Goal: Check status: Check status

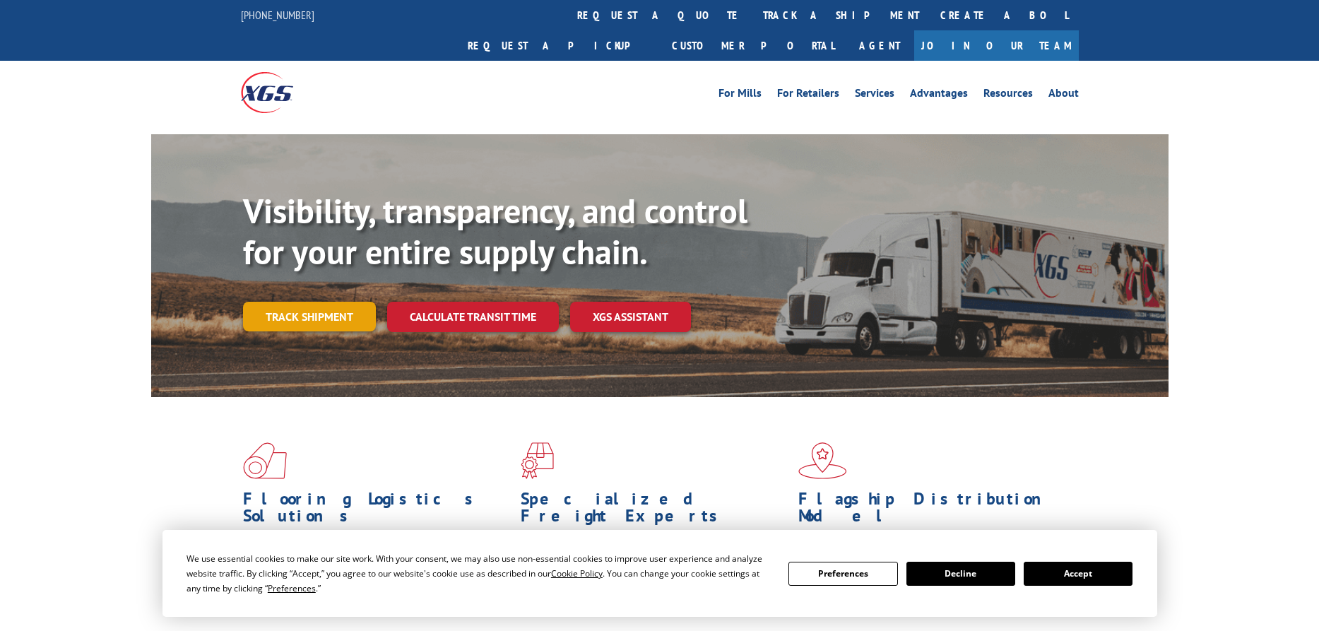
click at [316, 302] on link "Track shipment" at bounding box center [309, 317] width 133 height 30
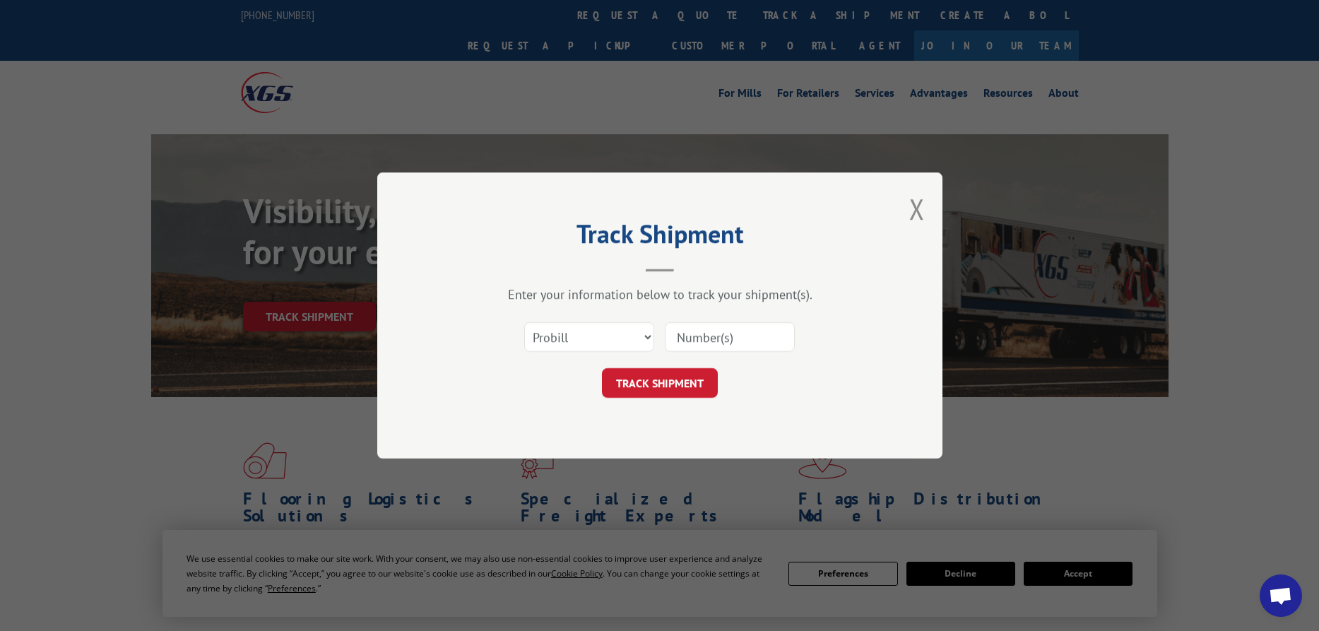
click at [721, 338] on input at bounding box center [730, 337] width 130 height 30
paste input "17402174"
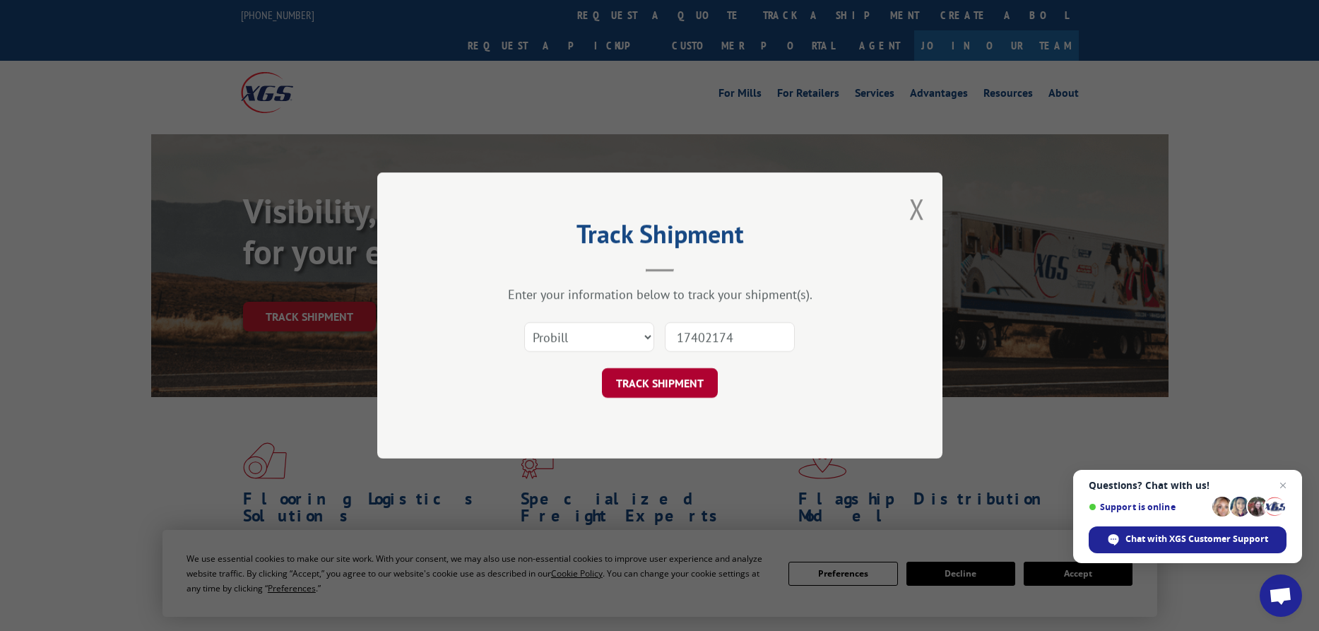
type input "17402174"
click at [666, 387] on button "TRACK SHIPMENT" at bounding box center [660, 383] width 116 height 30
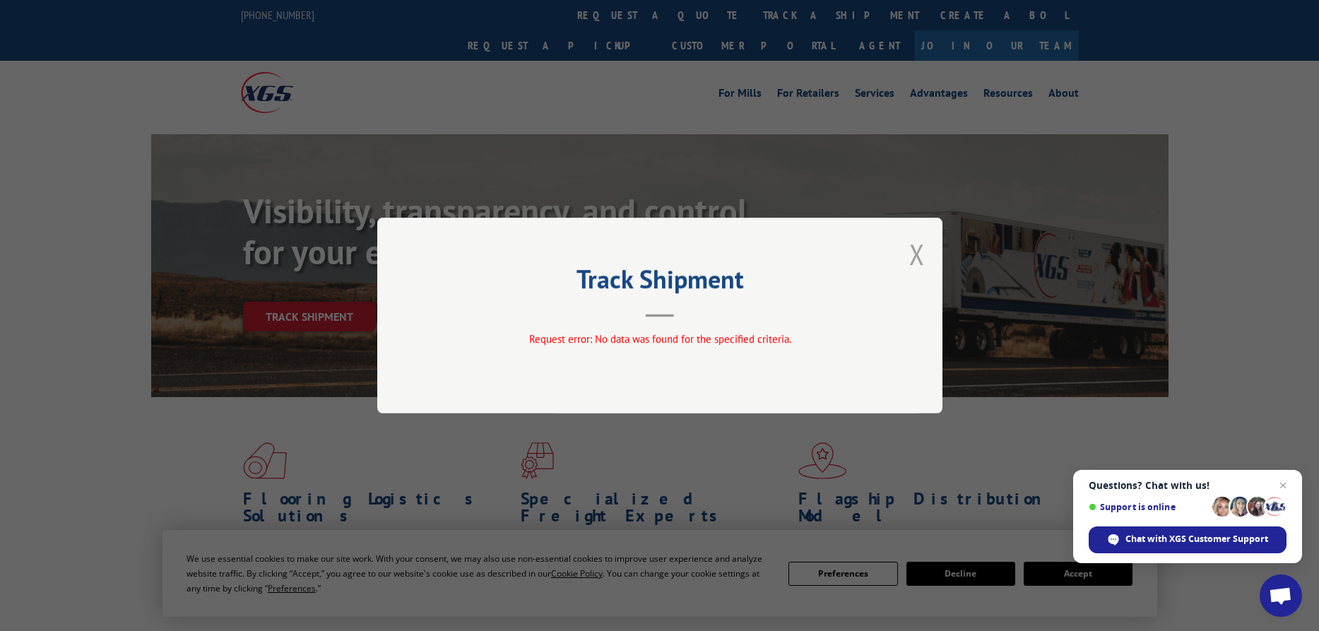
click at [922, 252] on button "Close modal" at bounding box center [917, 253] width 16 height 37
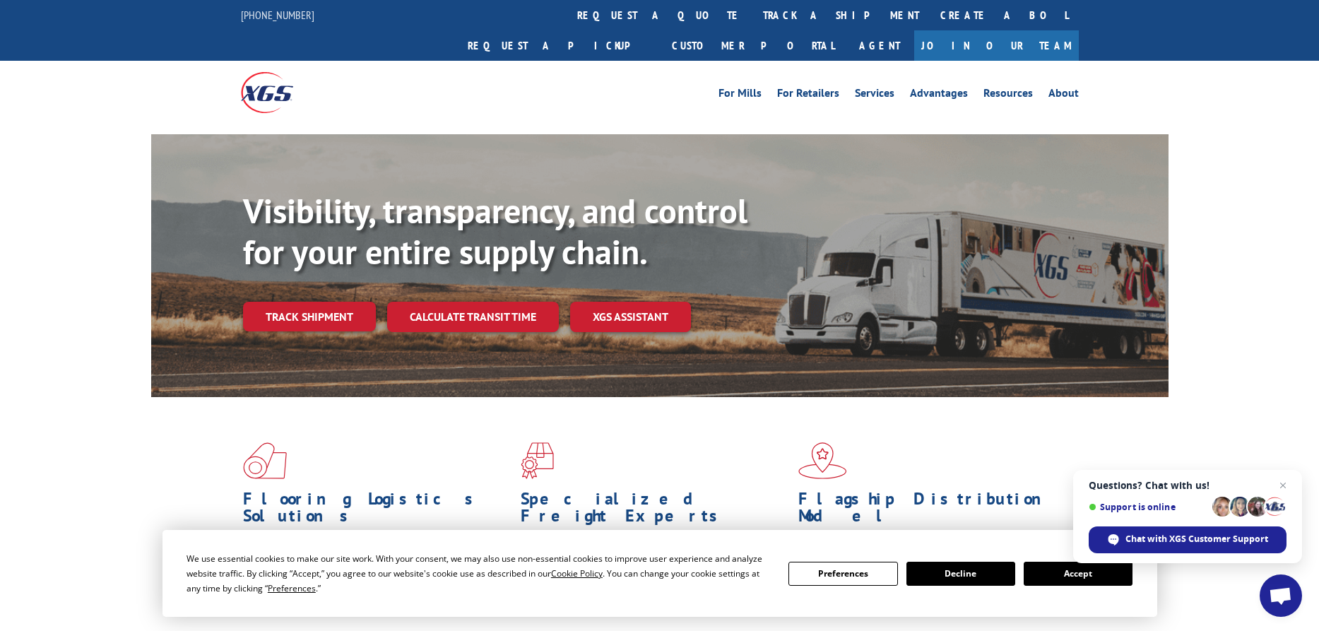
click at [325, 302] on link "Track shipment" at bounding box center [309, 317] width 133 height 30
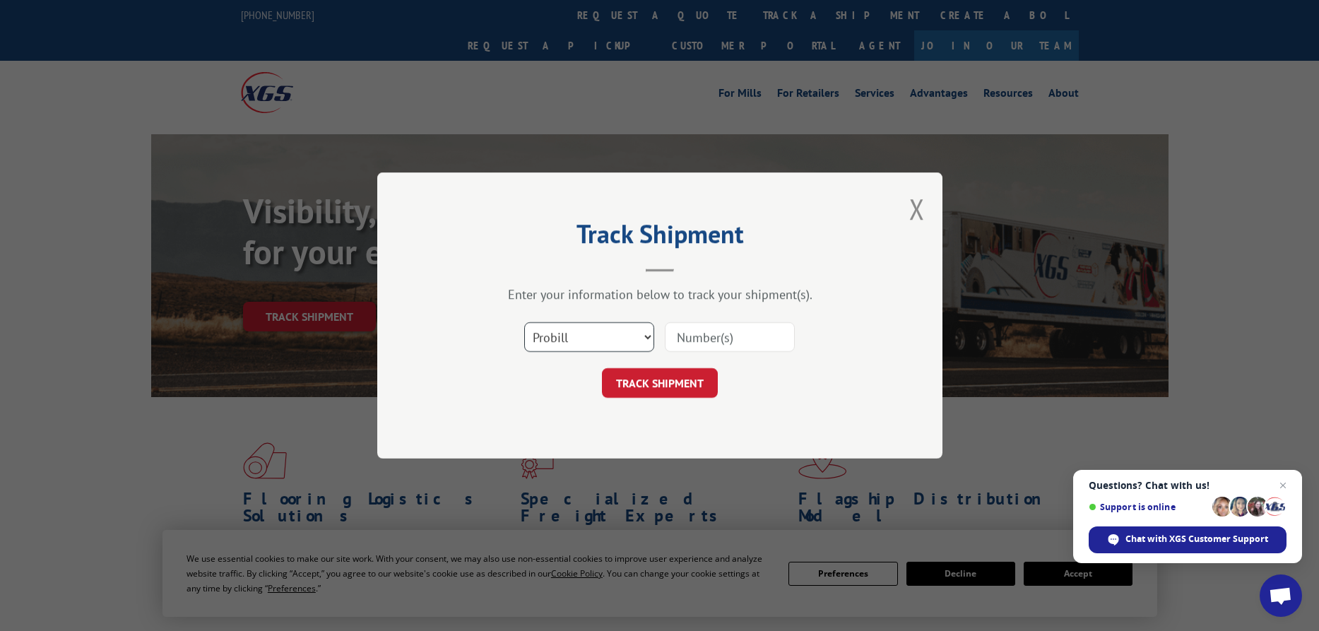
select select "bol"
click at [704, 338] on input at bounding box center [730, 337] width 130 height 30
paste input "17402174"
type input "17402174"
click at [672, 381] on button "TRACK SHIPMENT" at bounding box center [660, 383] width 116 height 30
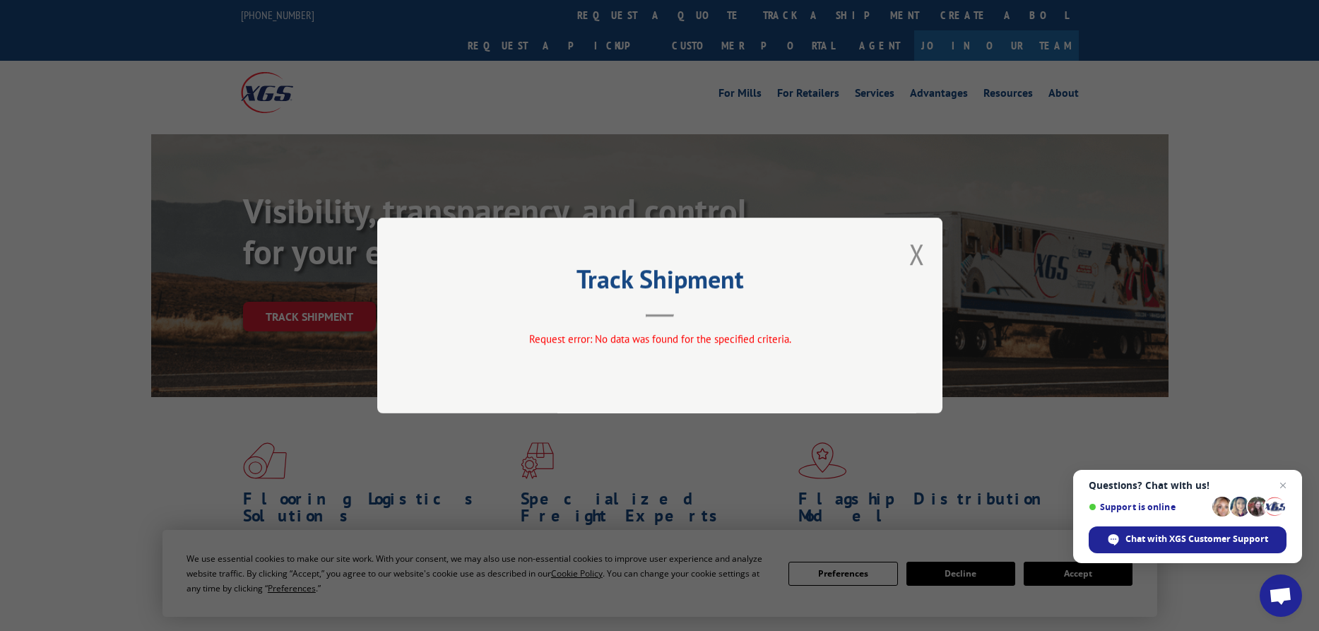
click at [923, 255] on button "Close modal" at bounding box center [917, 253] width 16 height 37
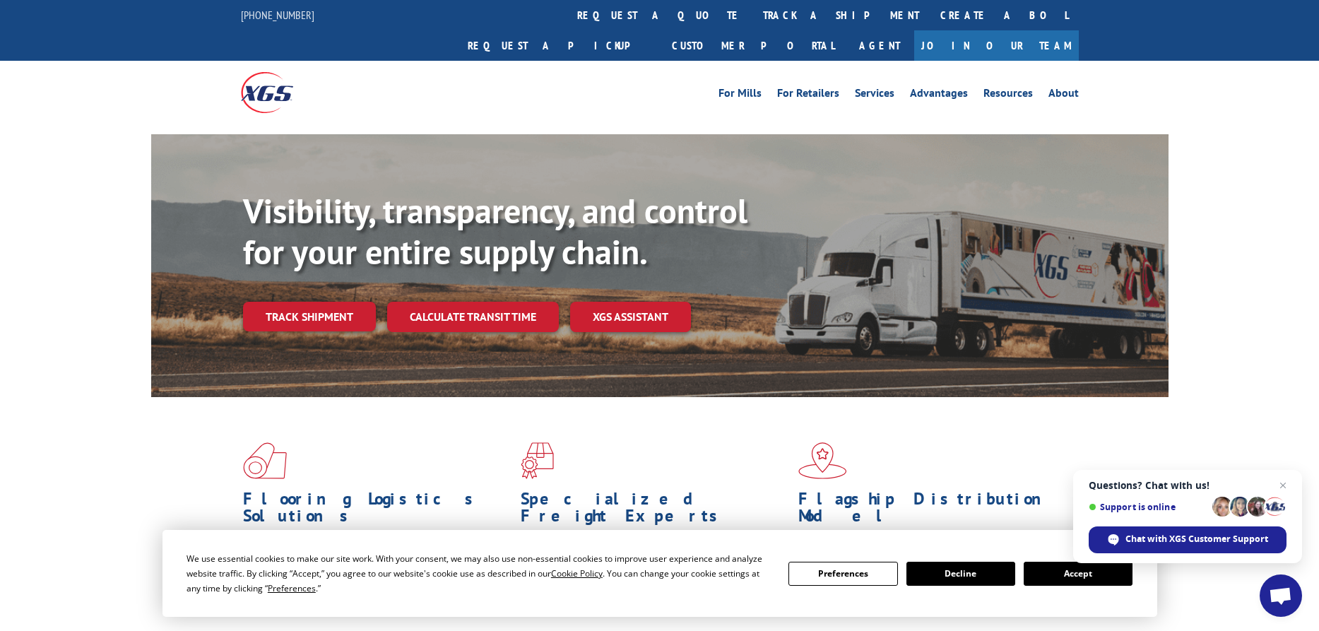
click at [297, 302] on link "Track shipment" at bounding box center [309, 317] width 133 height 30
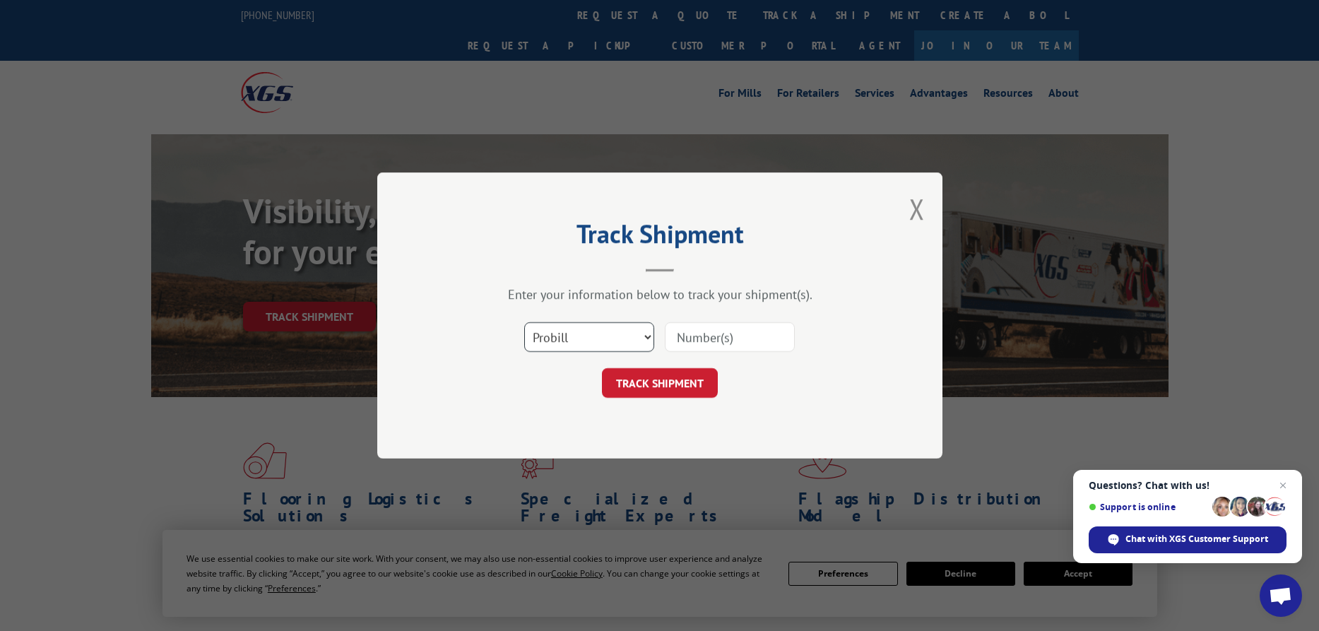
select select "po"
click at [719, 337] on input at bounding box center [730, 337] width 130 height 30
paste input "17402174"
type input "17402174"
click at [668, 384] on button "TRACK SHIPMENT" at bounding box center [660, 383] width 116 height 30
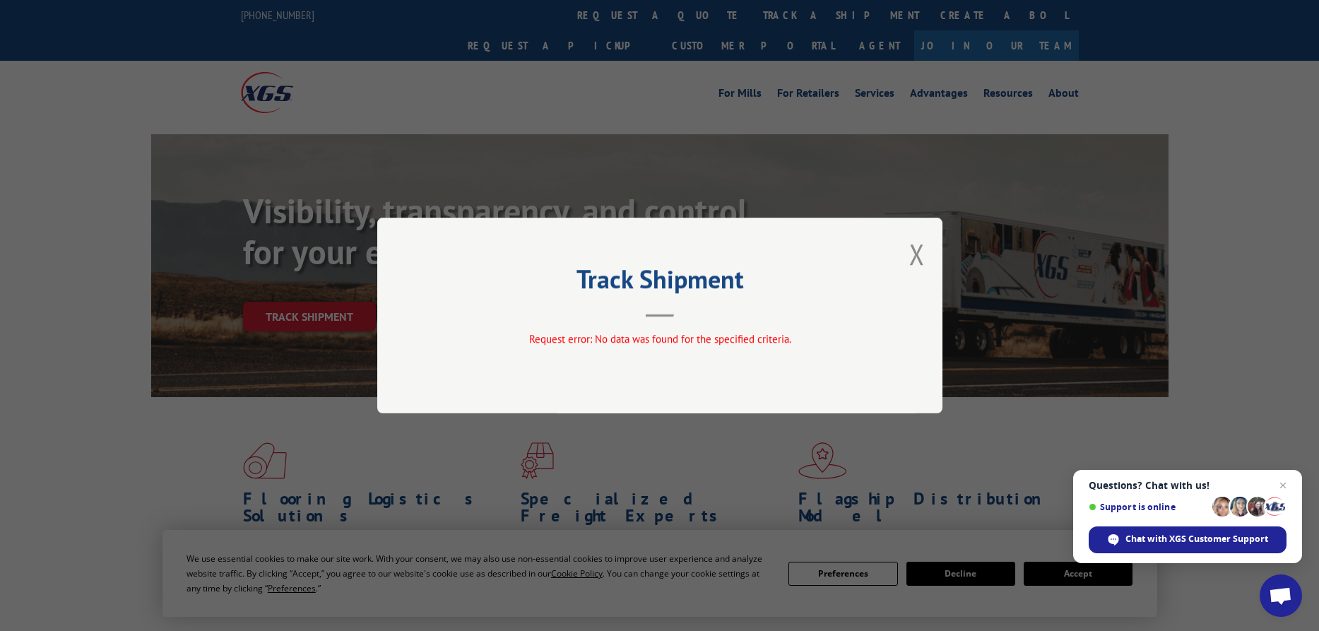
drag, startPoint x: 725, startPoint y: 282, endPoint x: 839, endPoint y: 269, distance: 115.2
click at [725, 282] on h2 "Track Shipment" at bounding box center [660, 282] width 424 height 27
click at [906, 259] on div "Track Shipment Request error: No data was found for the specified criteria." at bounding box center [659, 316] width 565 height 196
click at [920, 258] on button "Close modal" at bounding box center [917, 253] width 16 height 37
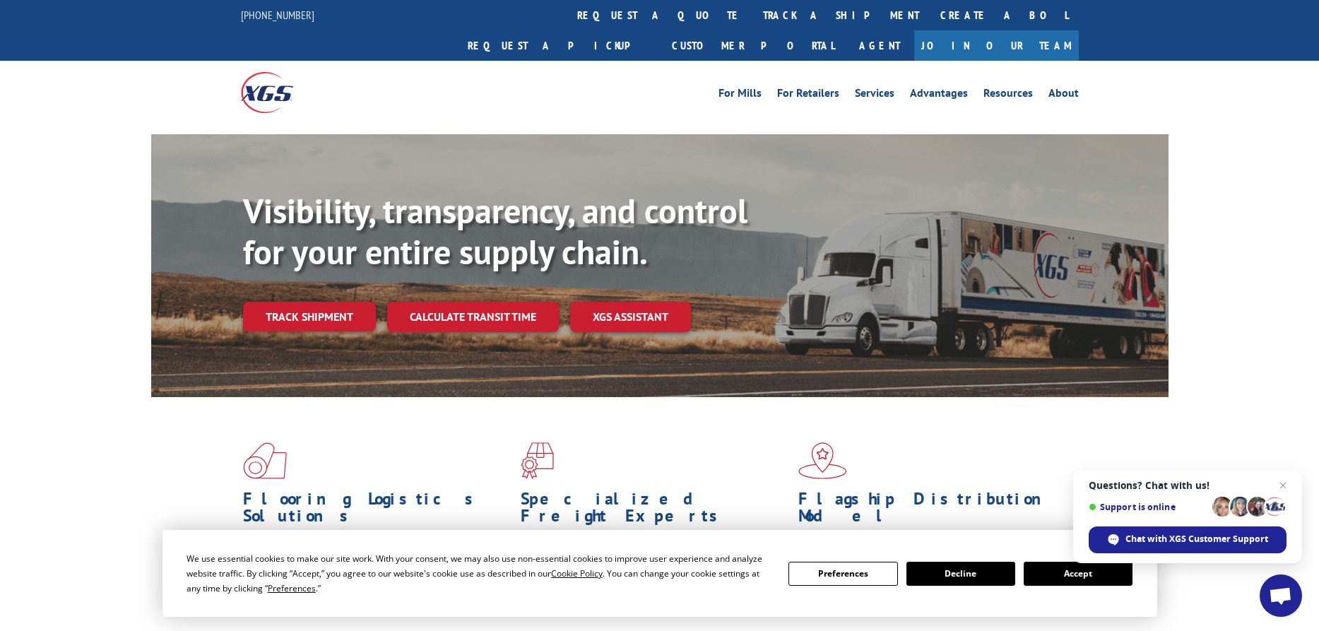
click at [300, 302] on link "Track shipment" at bounding box center [309, 317] width 133 height 30
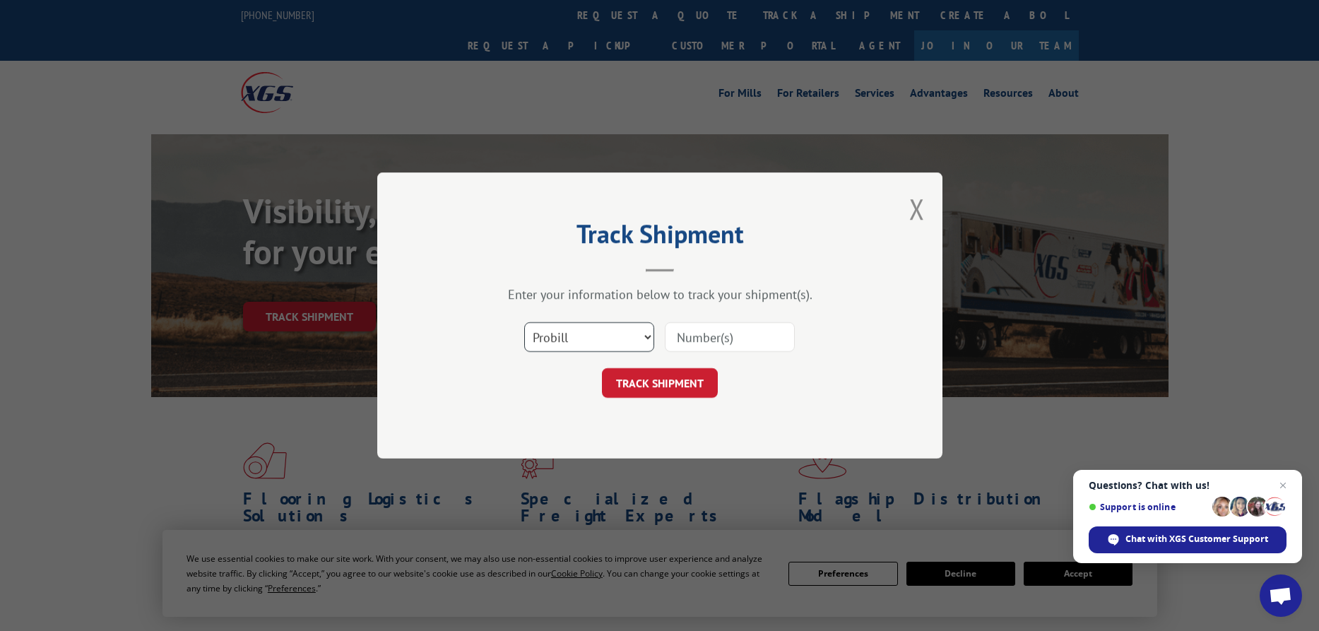
select select "po"
click at [692, 340] on input at bounding box center [730, 337] width 130 height 30
paste input "207674"
type input "207674"
click at [673, 386] on button "TRACK SHIPMENT" at bounding box center [660, 383] width 116 height 30
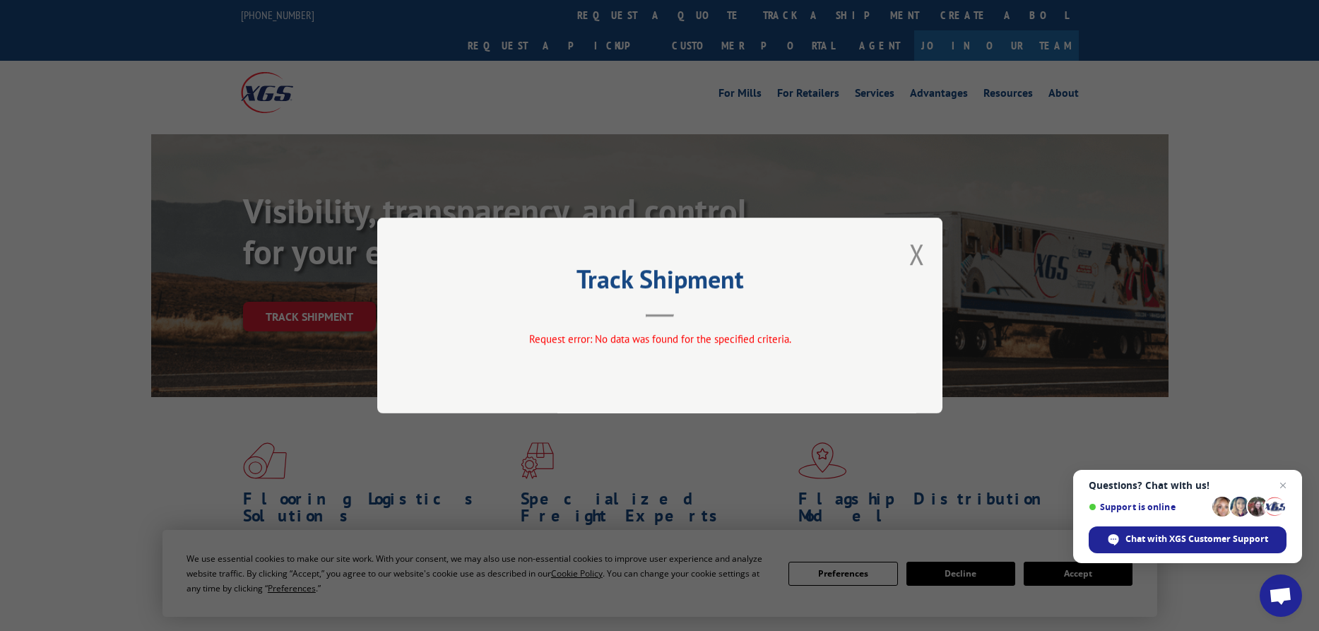
click at [921, 252] on button "Close modal" at bounding box center [917, 253] width 16 height 37
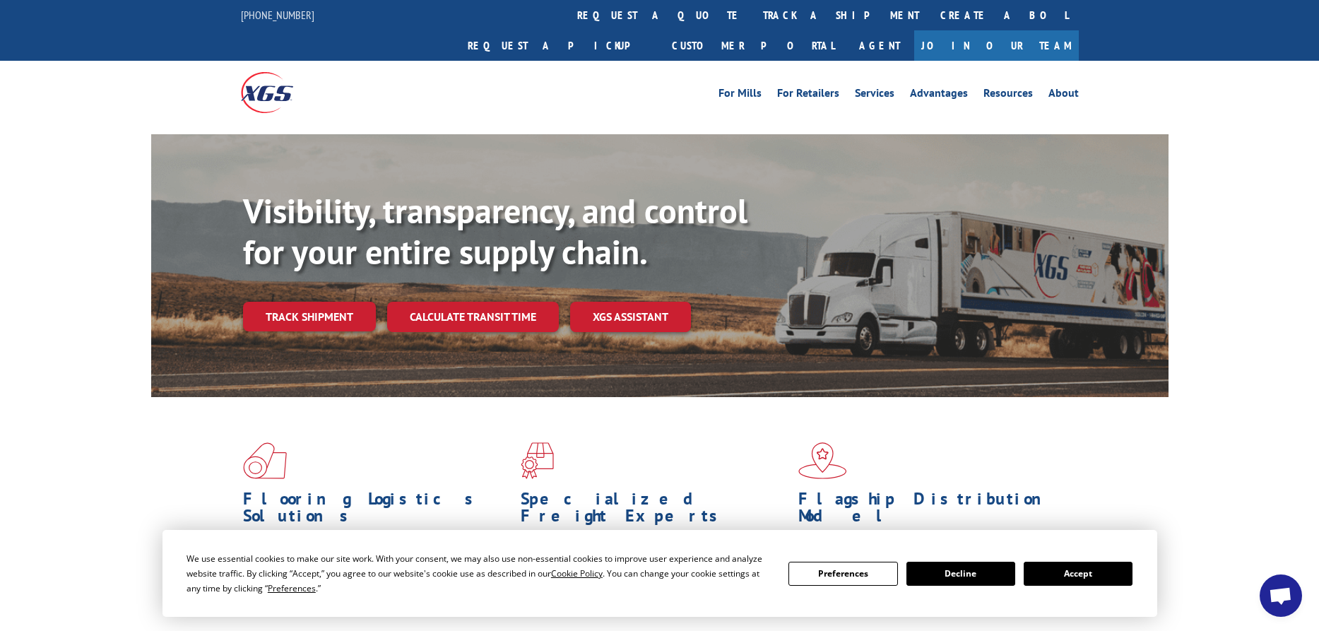
click at [336, 302] on link "Track shipment" at bounding box center [309, 317] width 133 height 30
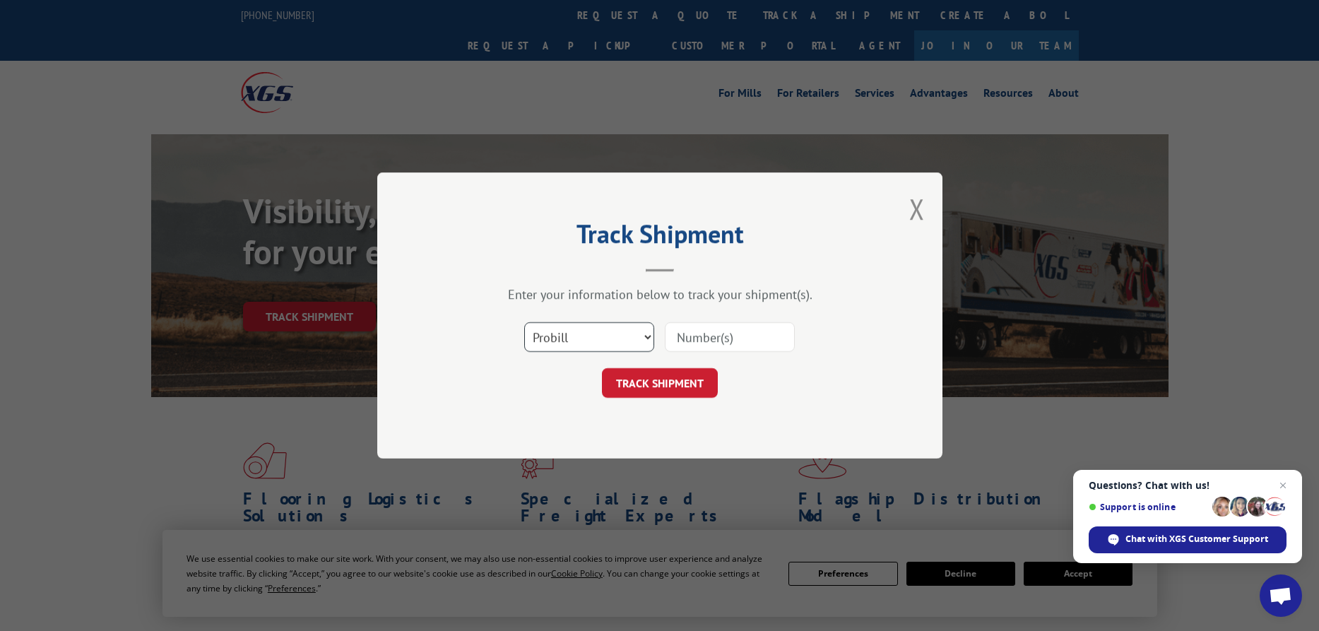
select select "bol"
click at [757, 331] on input at bounding box center [730, 337] width 130 height 30
paste input "207674"
type input "207674"
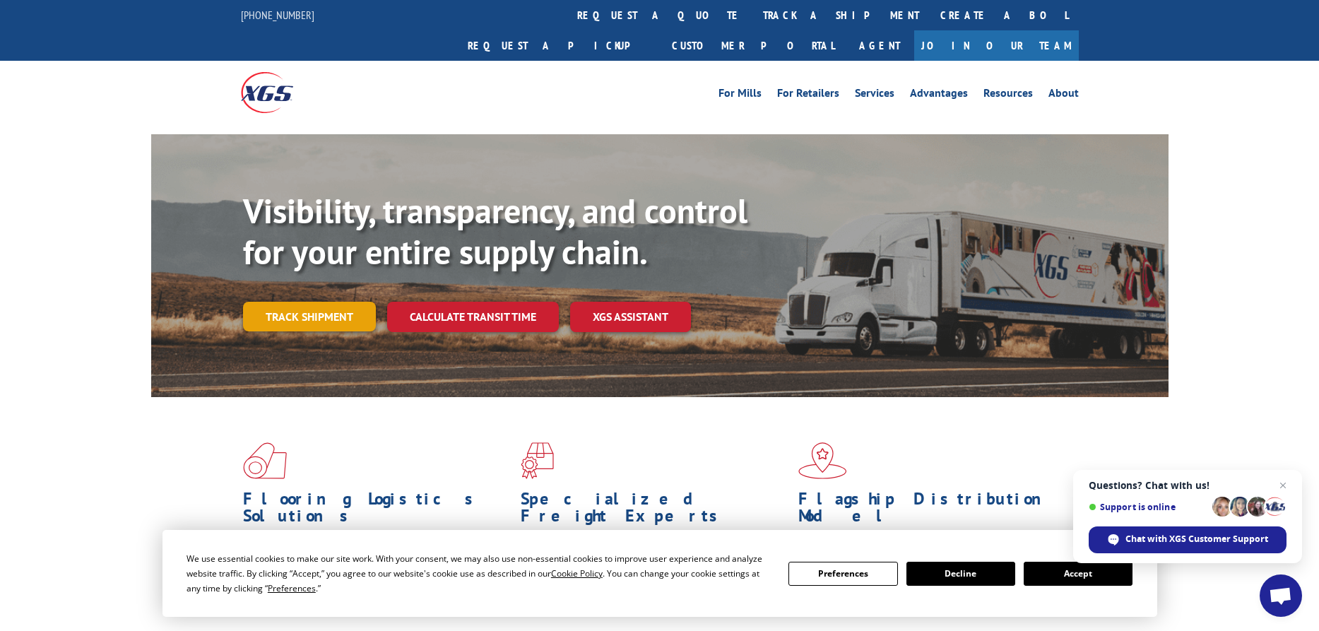
click at [299, 302] on link "Track shipment" at bounding box center [309, 317] width 133 height 30
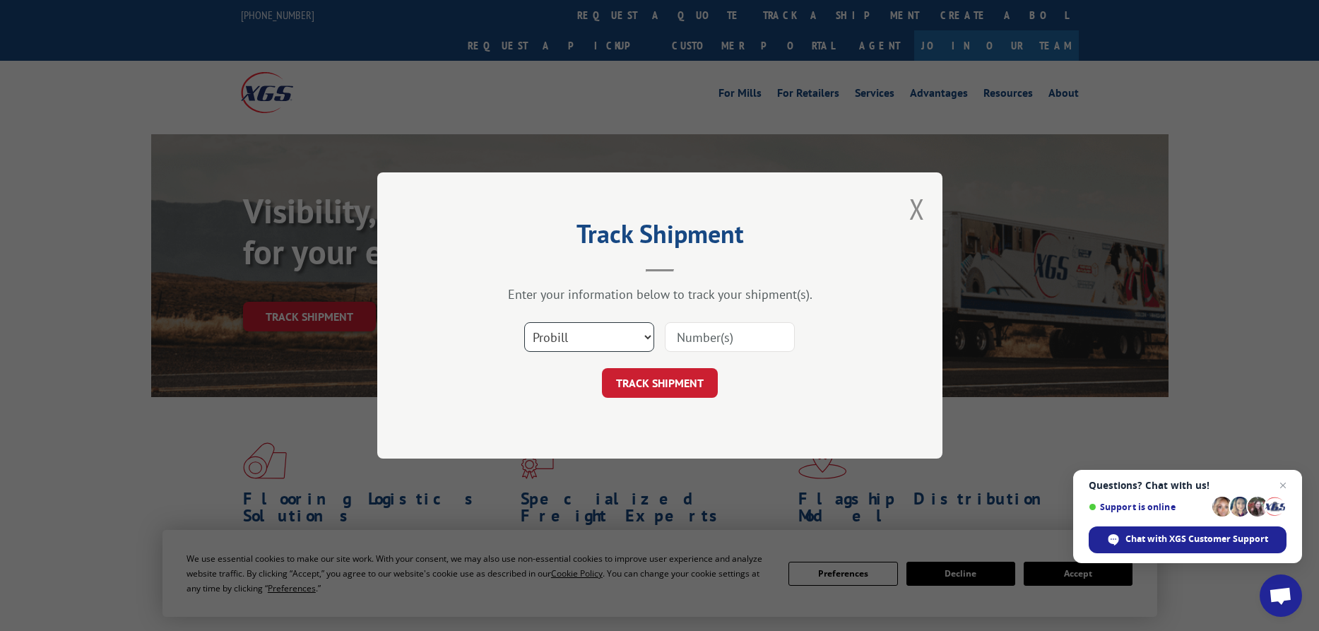
select select "bol"
click at [705, 338] on input at bounding box center [730, 337] width 130 height 30
paste input "SO1574898"
type input "SO1574898"
click at [649, 386] on button "TRACK SHIPMENT" at bounding box center [660, 383] width 116 height 30
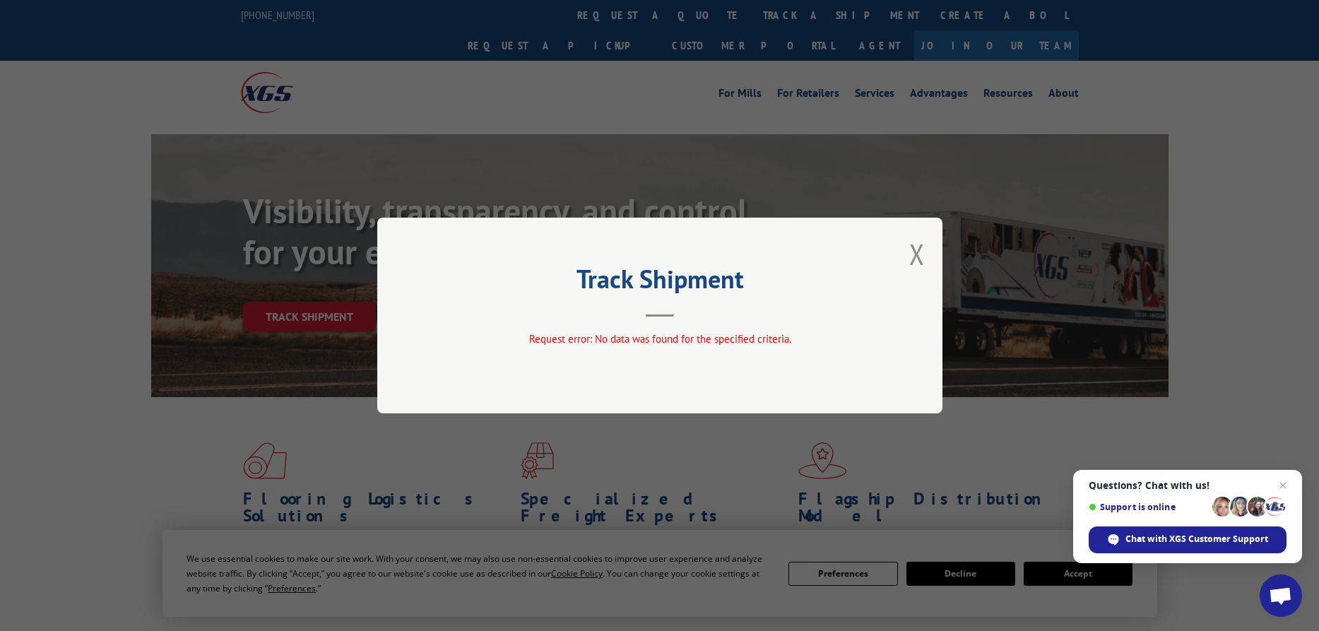
click at [918, 252] on button "Close modal" at bounding box center [917, 253] width 16 height 37
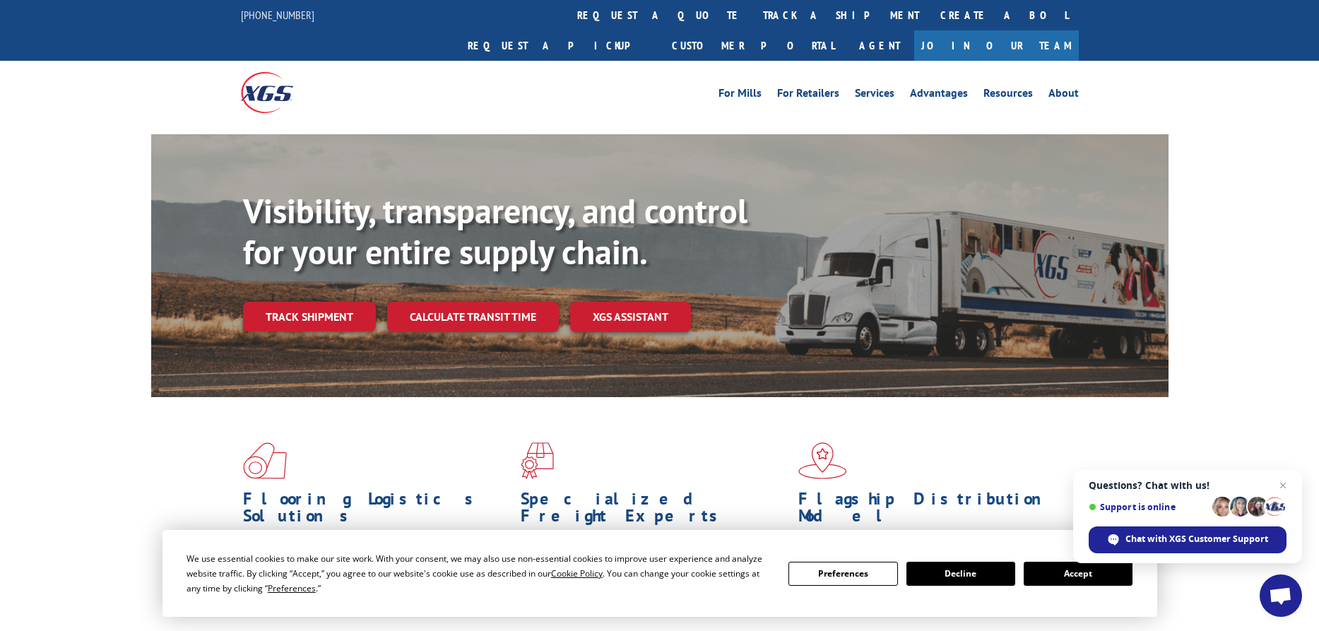
click at [283, 302] on link "Track shipment" at bounding box center [309, 317] width 133 height 30
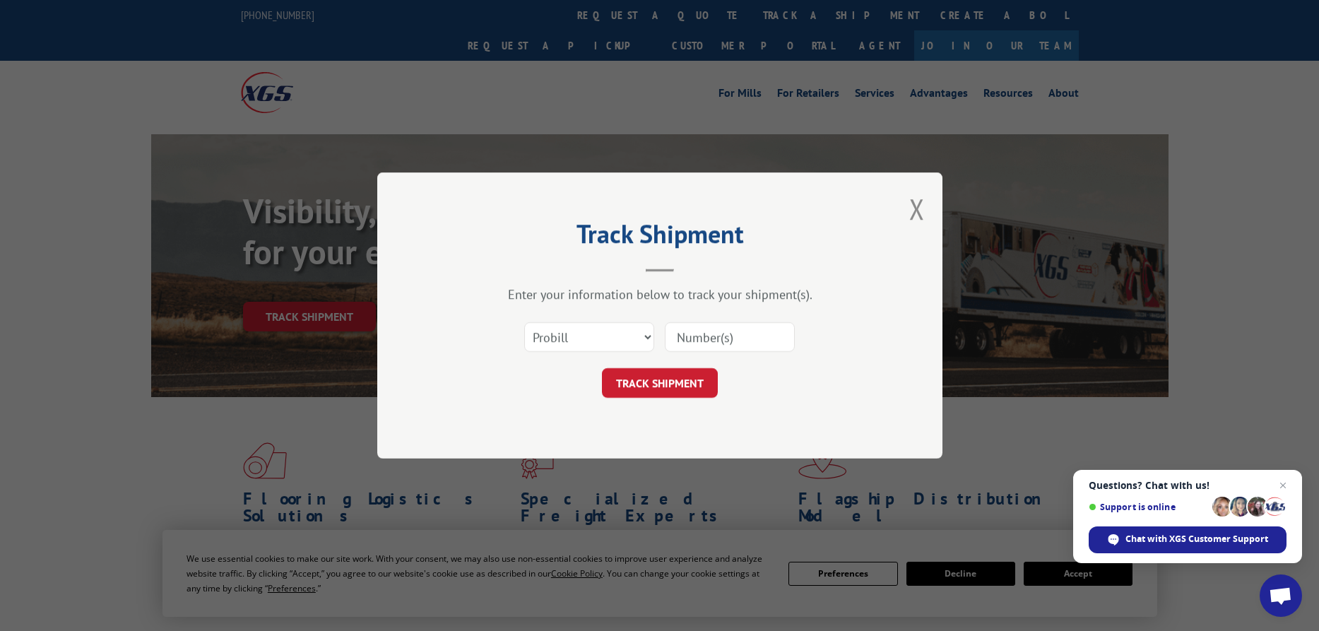
click at [705, 340] on input at bounding box center [730, 337] width 130 height 30
paste input "SO1574898"
type input "SO1574898"
click at [666, 384] on button "TRACK SHIPMENT" at bounding box center [660, 383] width 116 height 30
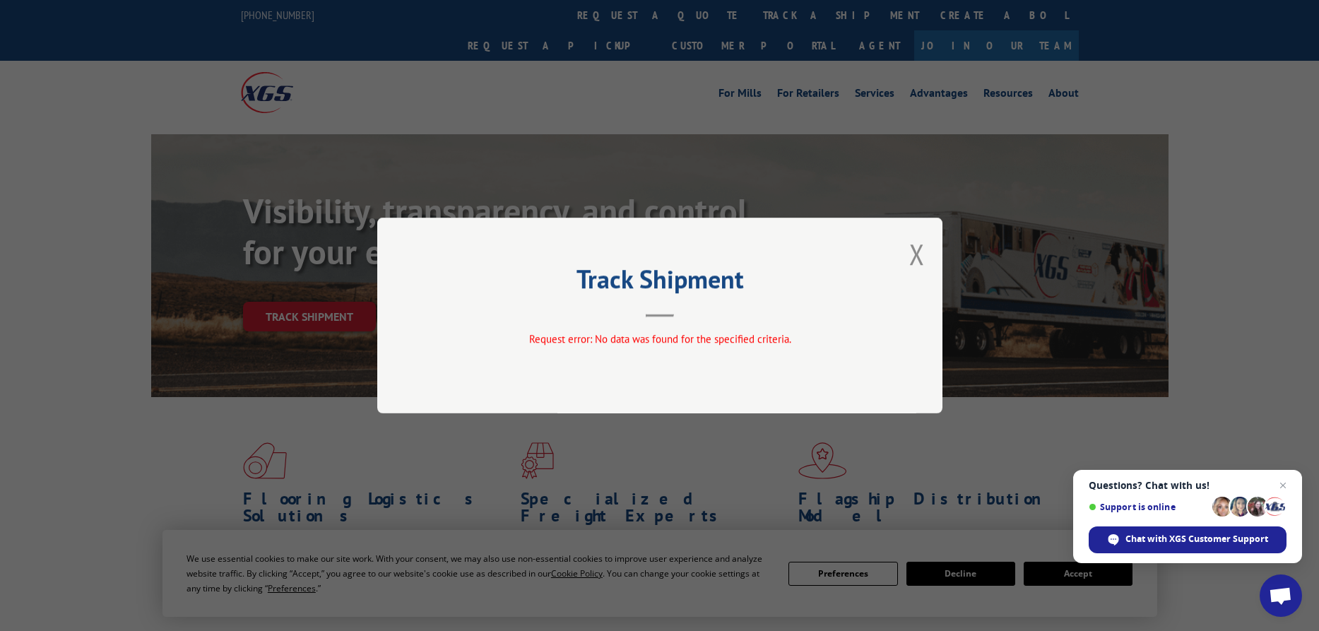
click at [919, 258] on button "Close modal" at bounding box center [917, 253] width 16 height 37
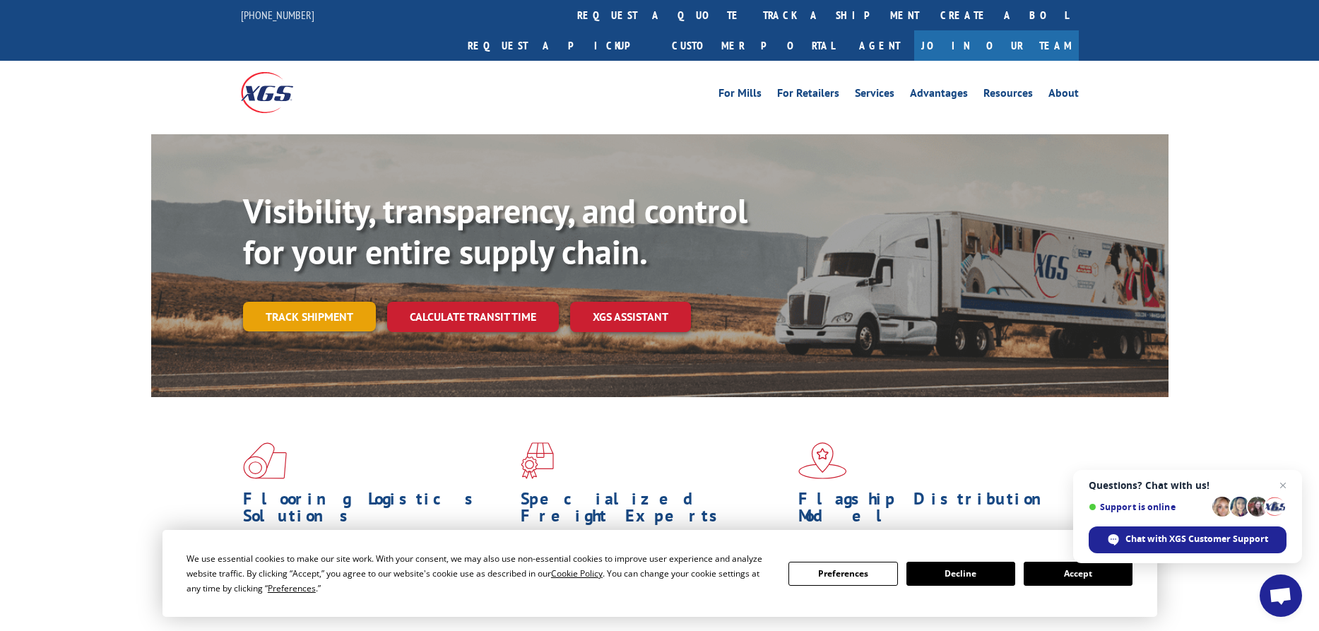
click at [314, 302] on link "Track shipment" at bounding box center [309, 317] width 133 height 30
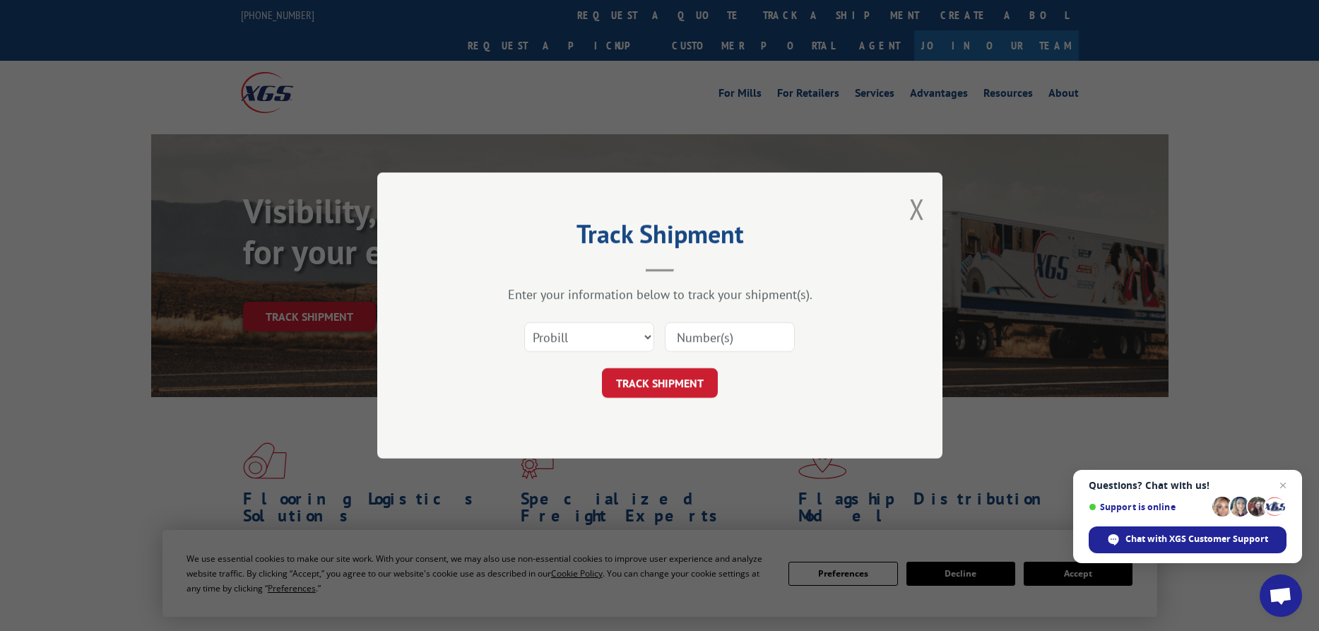
click at [716, 337] on input at bounding box center [730, 337] width 130 height 30
paste input "SO1574898"
type input "SO1574898"
click at [662, 375] on button "TRACK SHIPMENT" at bounding box center [660, 383] width 116 height 30
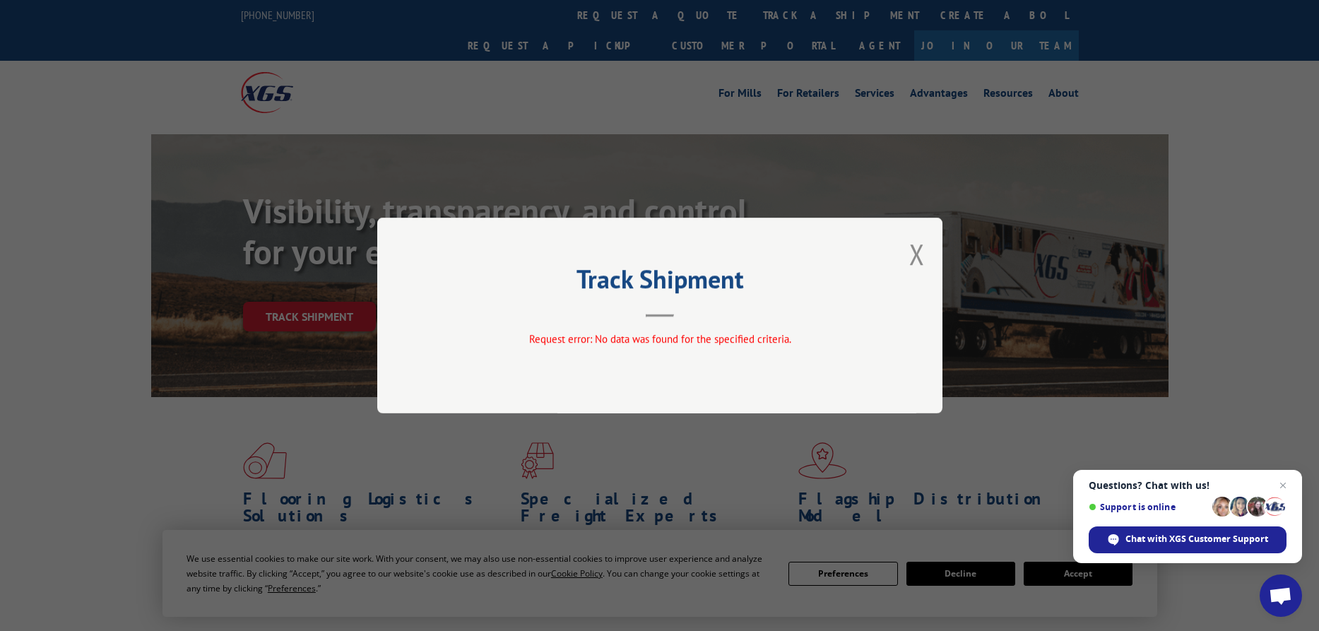
click at [907, 254] on div "Track Shipment Request error: No data was found for the specified criteria." at bounding box center [659, 316] width 565 height 196
